Goal: Communication & Community: Answer question/provide support

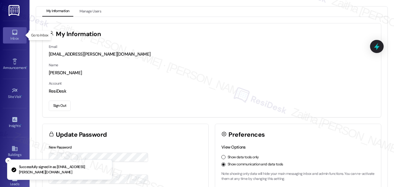
click at [12, 37] on div "Inbox" at bounding box center [15, 38] width 30 height 6
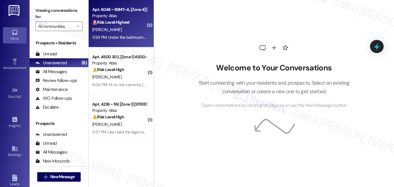
click at [127, 32] on div "[PERSON_NAME]" at bounding box center [120, 29] width 56 height 7
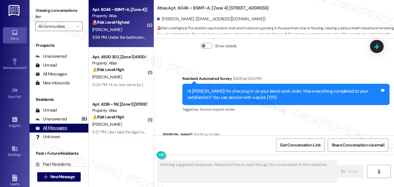
scroll to position [1220, 0]
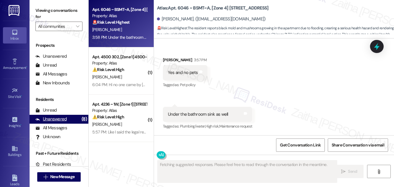
click at [55, 119] on div "Unanswered" at bounding box center [50, 119] width 31 height 6
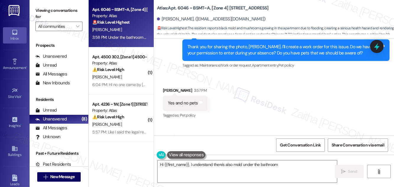
scroll to position [1140, 0]
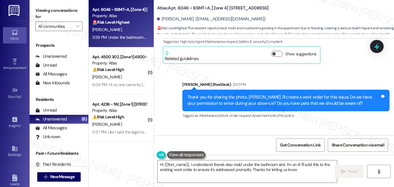
type textarea "Hi {{first_name}}, I understand there's also mold under the bathroom sink. I'm …"
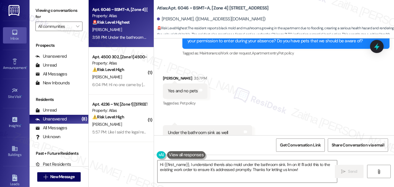
scroll to position [1220, 0]
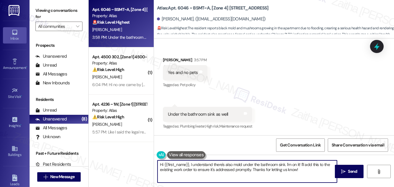
drag, startPoint x: 161, startPoint y: 164, endPoint x: 303, endPoint y: 171, distance: 141.9
click at [303, 171] on textarea "Hi {{first_name}}, I understand there's also mold under the bathroom sink. I'm …" at bounding box center [246, 171] width 179 height 22
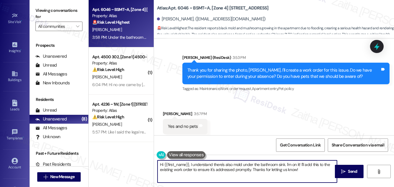
scroll to position [93, 0]
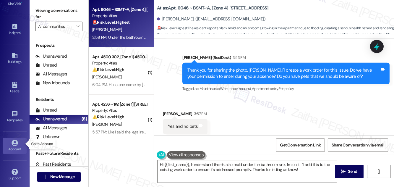
click at [17, 142] on link "Account" at bounding box center [15, 146] width 24 height 16
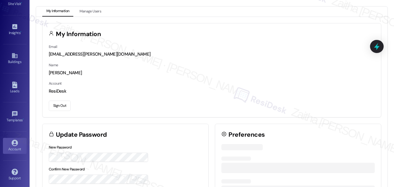
click at [58, 103] on button "Sign Out" at bounding box center [60, 105] width 22 height 10
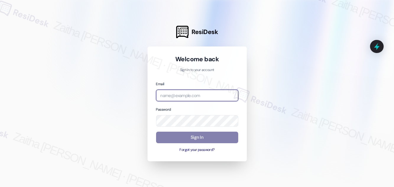
click at [198, 91] on input "email" at bounding box center [197, 95] width 82 height 12
type input "[EMAIL_ADDRESS][PERSON_NAME][DOMAIN_NAME]"
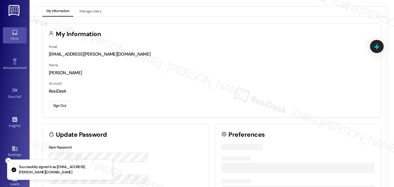
click at [14, 34] on icon at bounding box center [14, 32] width 5 height 5
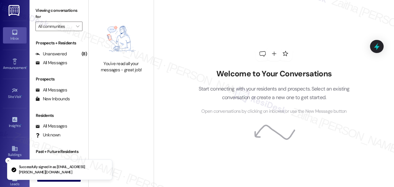
click at [14, 34] on icon at bounding box center [14, 32] width 5 height 5
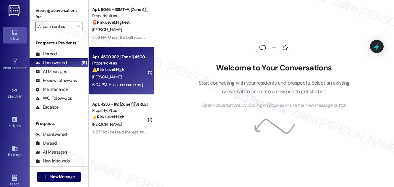
click at [120, 66] on div "⚠️ Risk Level: High The resident reports that no one came to look at the ceilin…" at bounding box center [119, 69] width 55 height 6
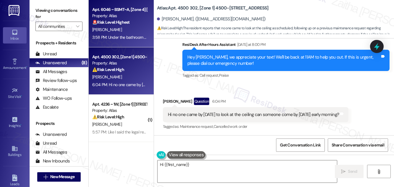
scroll to position [888, 0]
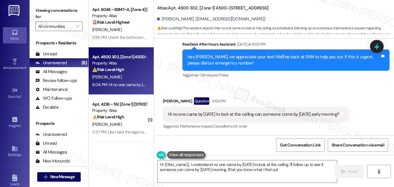
type textarea "Hi {{first_name}}, I understand no one came by [DATE] to look at the ceiling. I…"
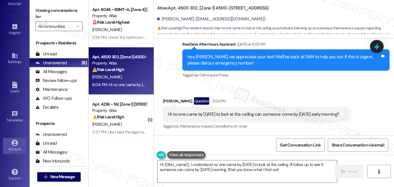
click at [13, 138] on link "Account" at bounding box center [15, 146] width 24 height 16
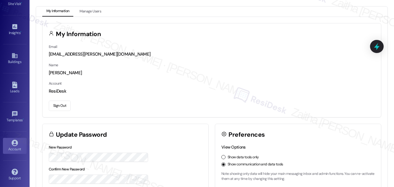
click at [58, 107] on button "Sign Out" at bounding box center [60, 105] width 22 height 10
